Goal: Transaction & Acquisition: Purchase product/service

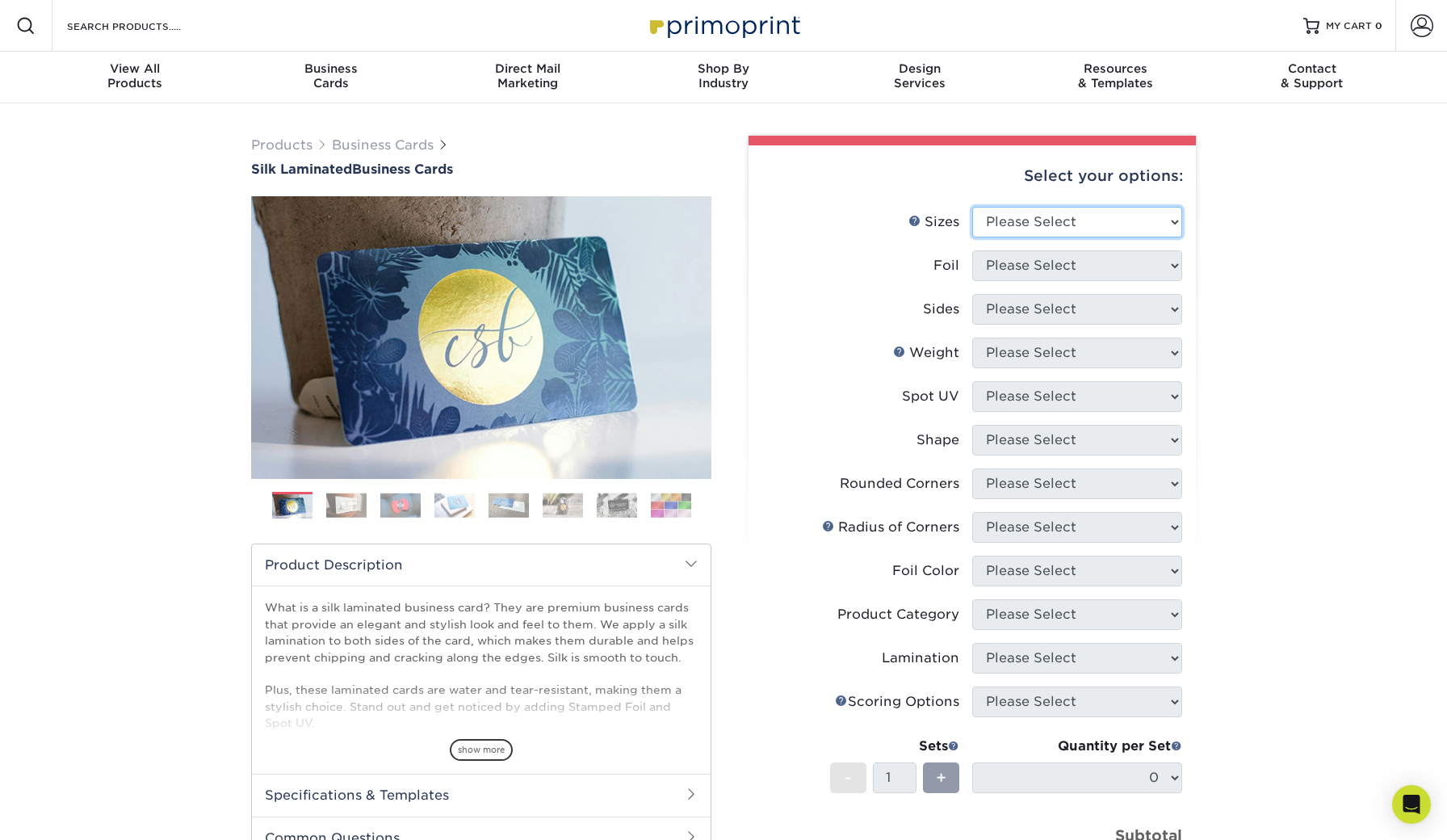
select select "2.00x3.50"
select select "1"
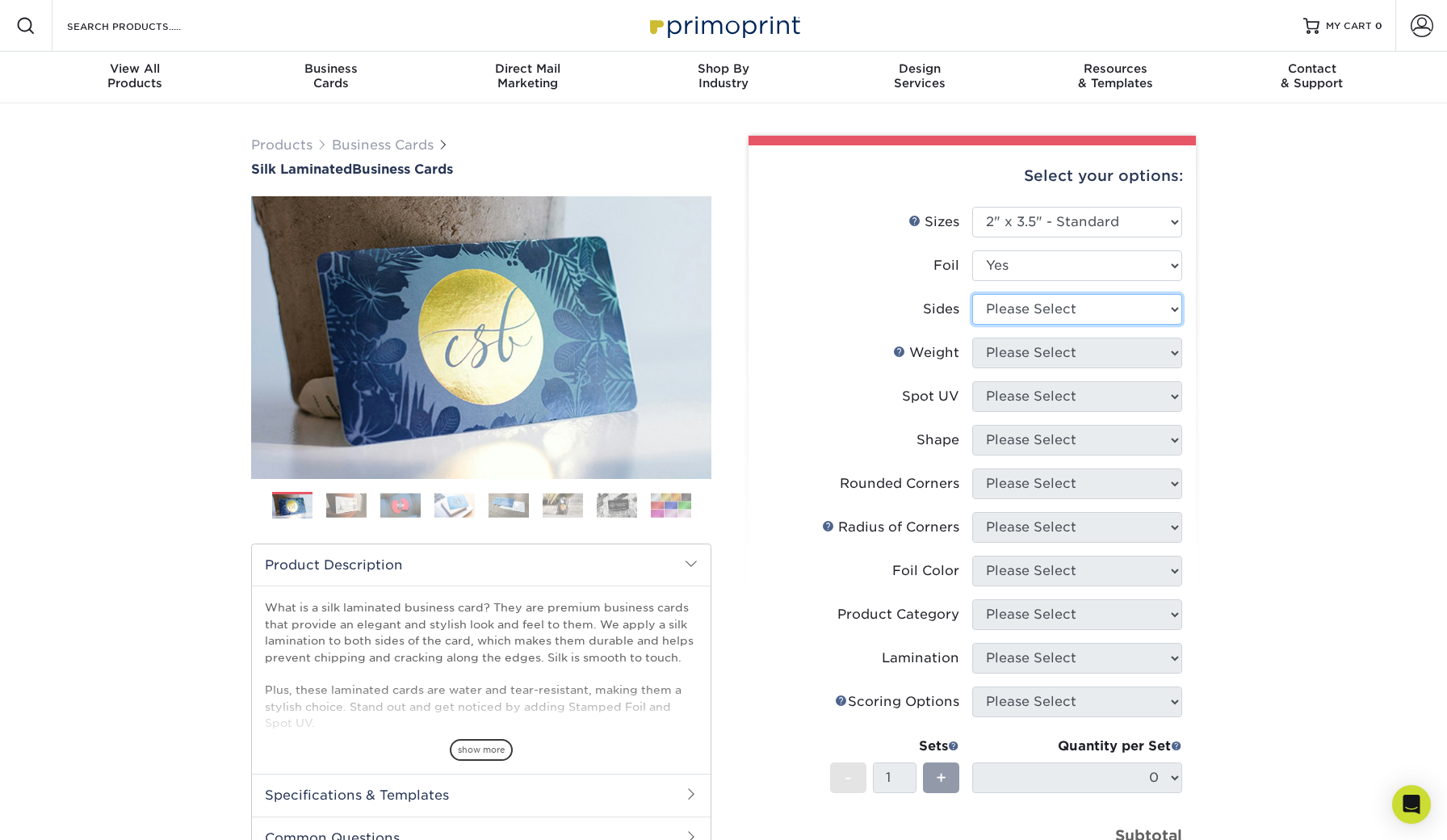
select select "34527644-b4fd-4ffb-9092-1318eefcd9d9"
select select "16PT"
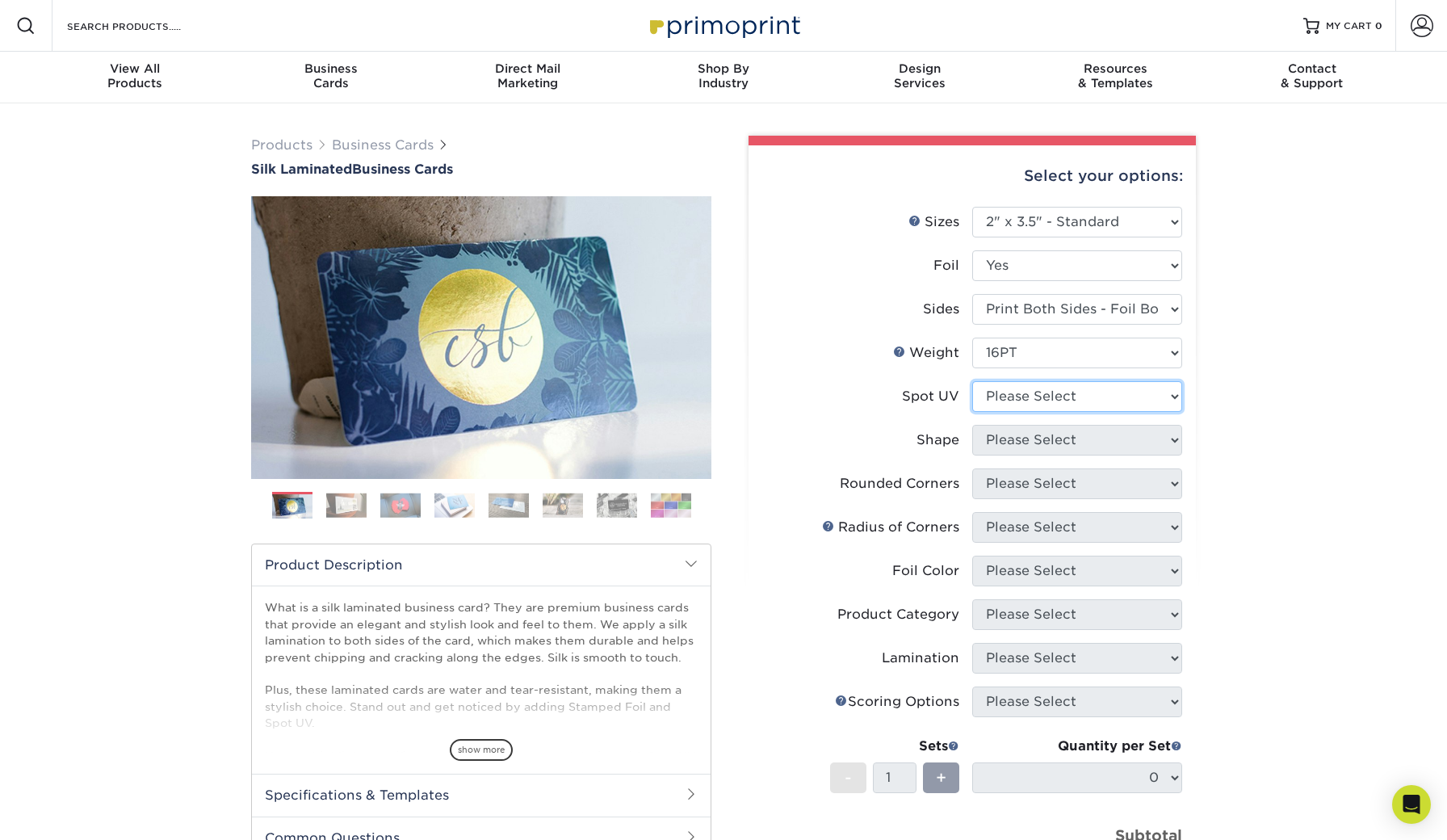
select select "0"
select select "standard"
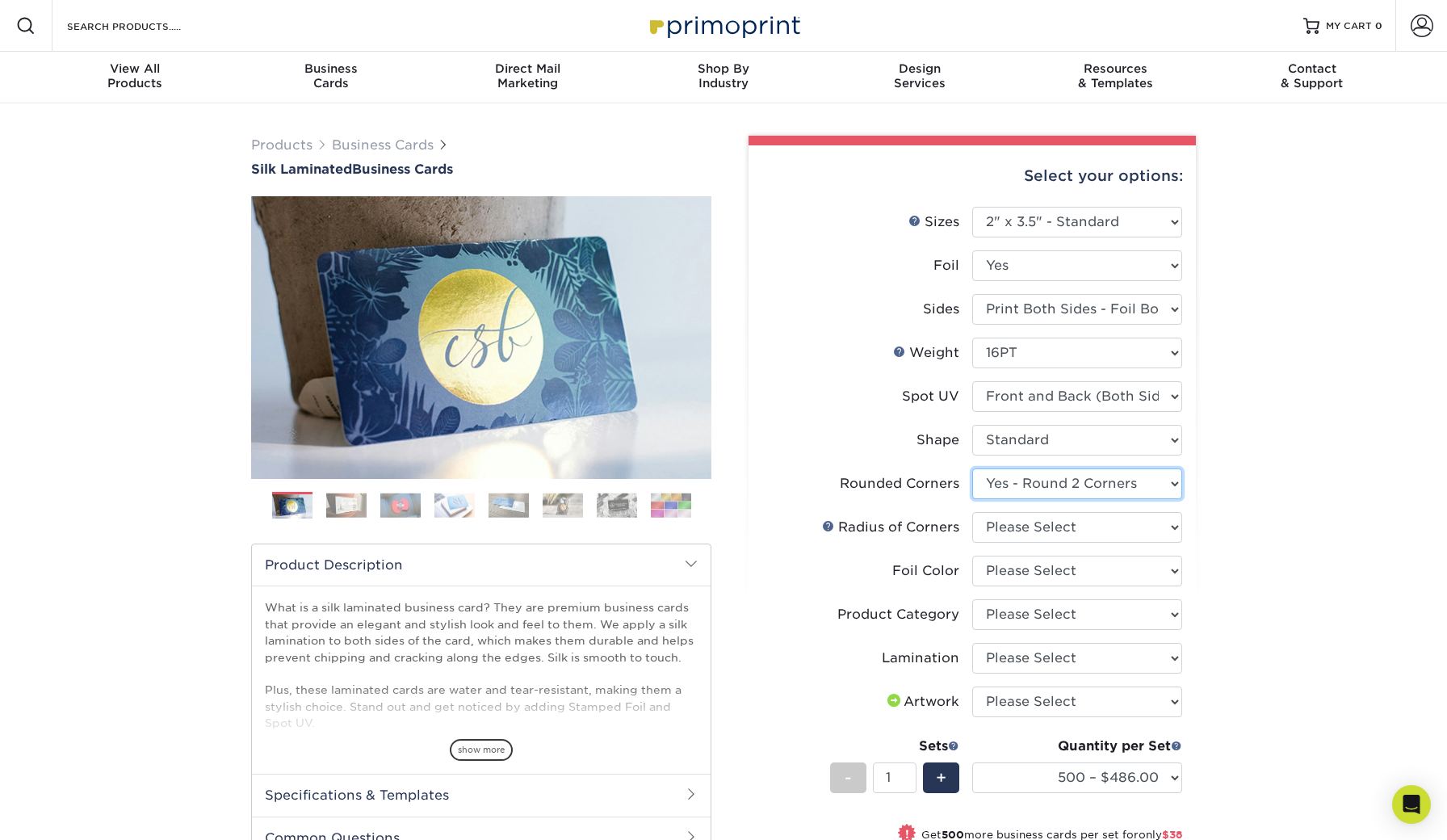
select select "7672df9e-0e0a-464d-8e1f-920c575e4da3"
select select "479fbfe7-6a0c-4895-8c9a-81739b7486c9"
select select "a834dd52-fe06-4ed6-9a86-5bd3c2d02515"
select select "3b5148f1-0588-4f88-a218-97bcfdce65c1"
select select "ccacb42f-45f7-42d3-bbd3-7c8421cf37f0"
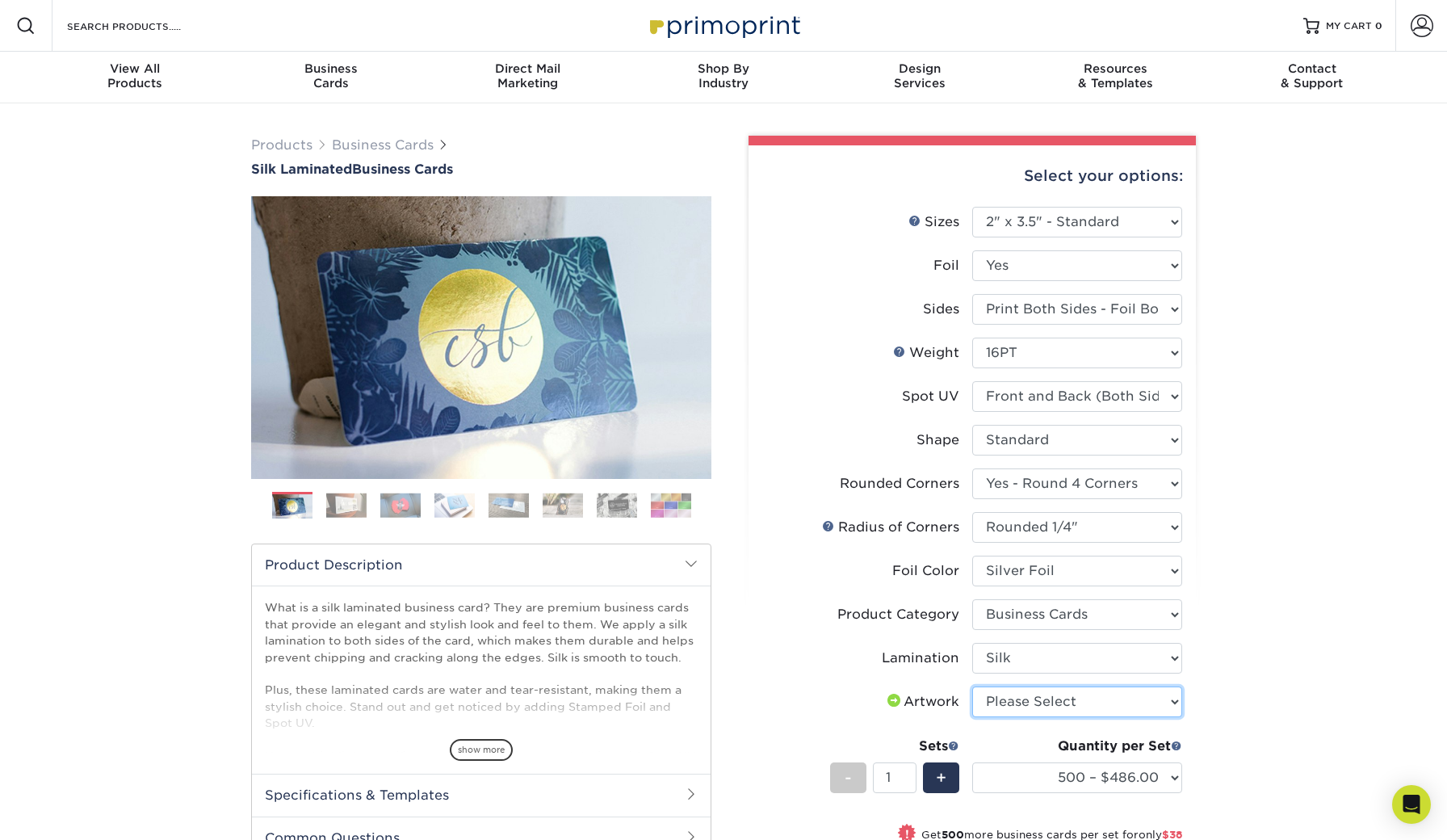
select select "upload"
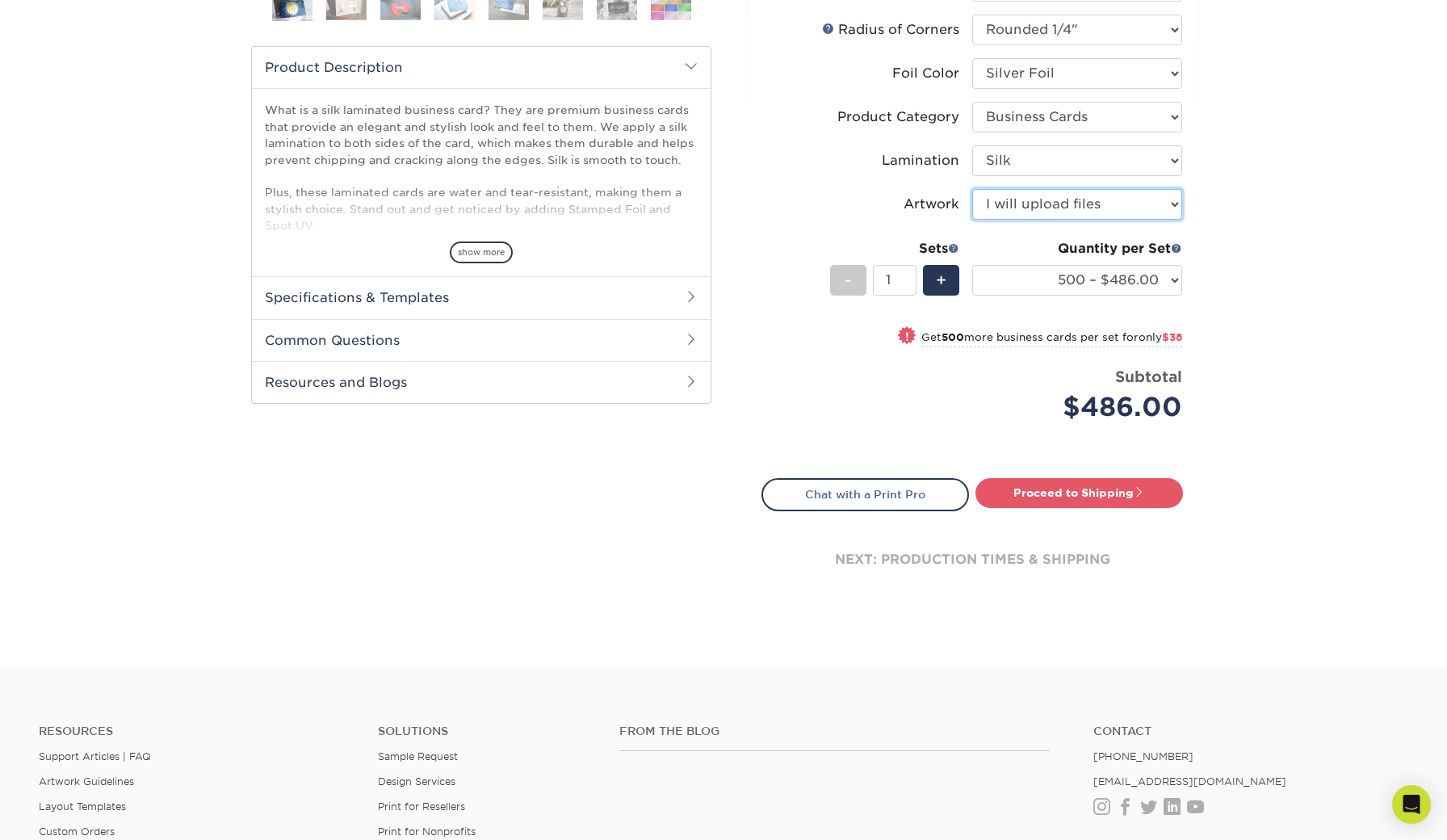
scroll to position [497, 0]
click at [940, 279] on span "+" at bounding box center [941, 280] width 11 height 24
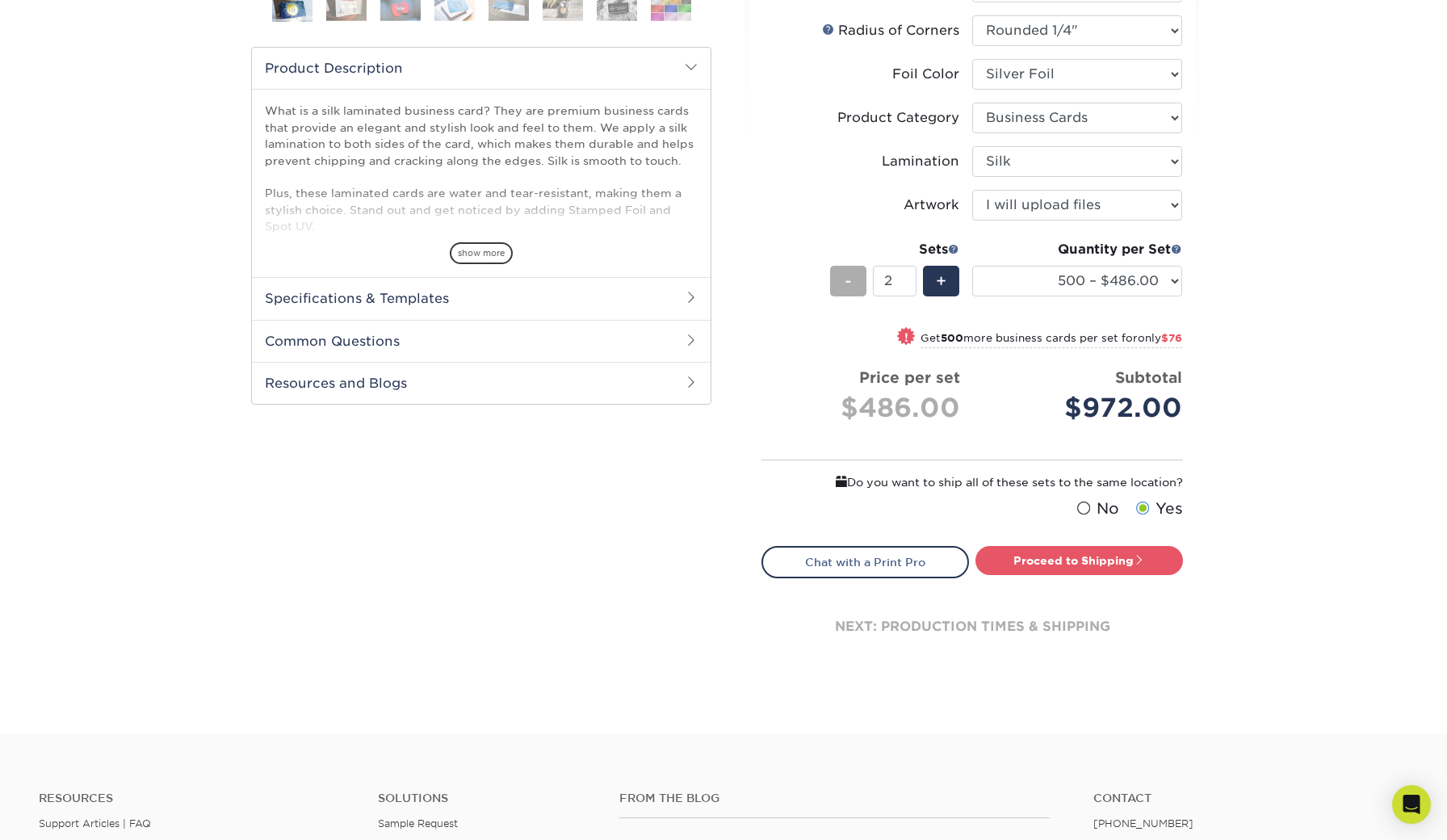
click at [851, 275] on span "-" at bounding box center [848, 280] width 7 height 24
type input "1"
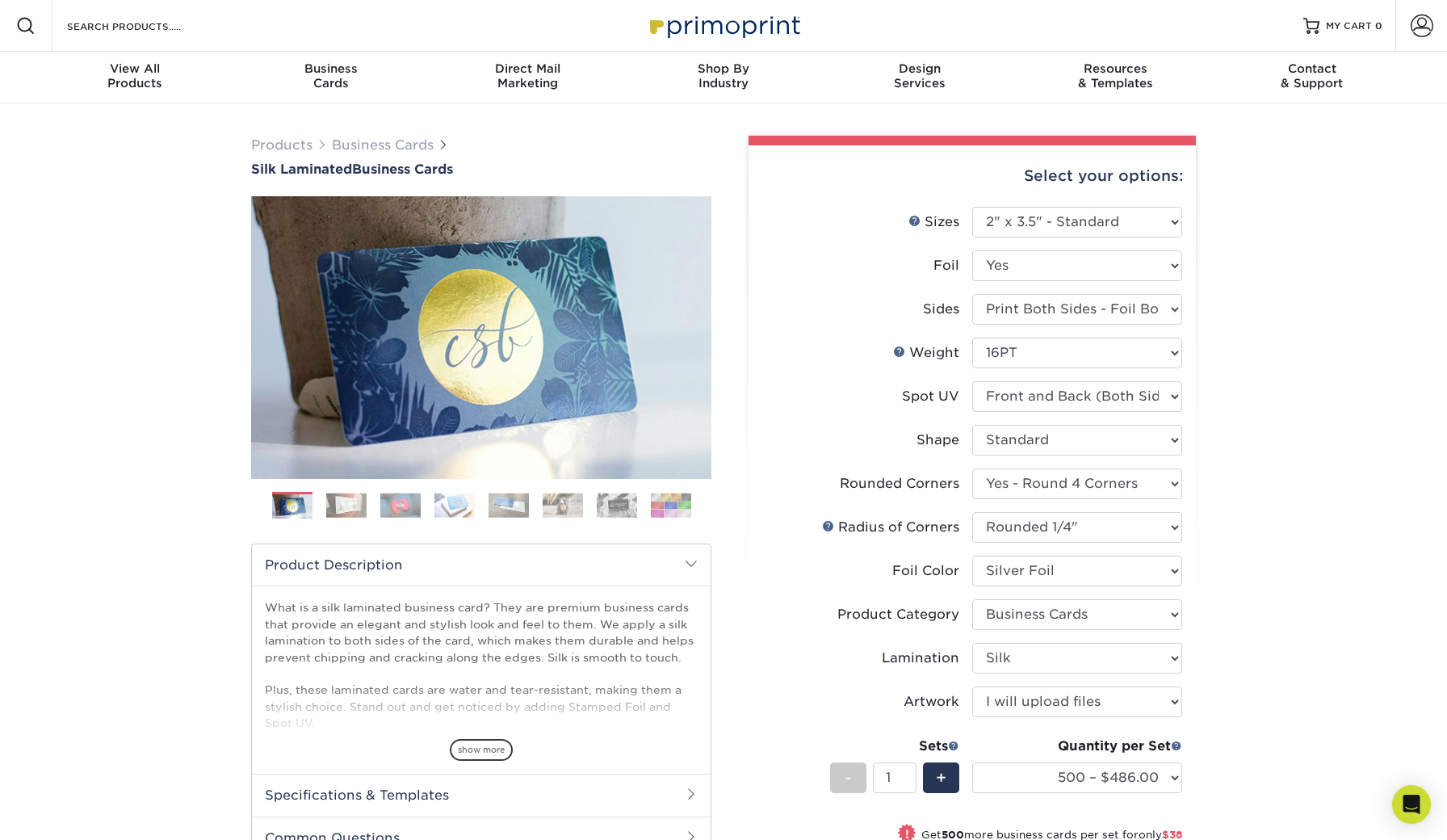
scroll to position [0, 0]
